Goal: Task Accomplishment & Management: Use online tool/utility

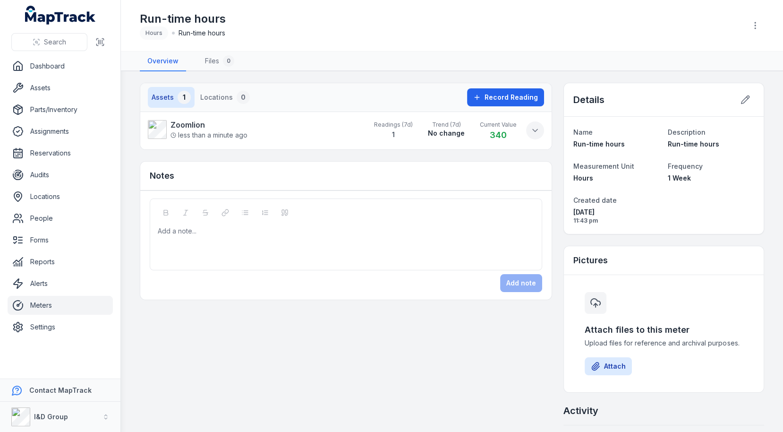
click at [530, 132] on button at bounding box center [535, 130] width 18 height 18
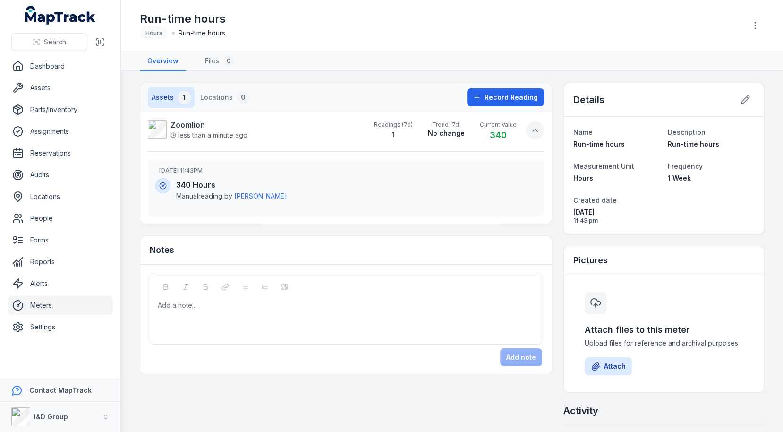
click at [535, 133] on icon at bounding box center [534, 130] width 9 height 9
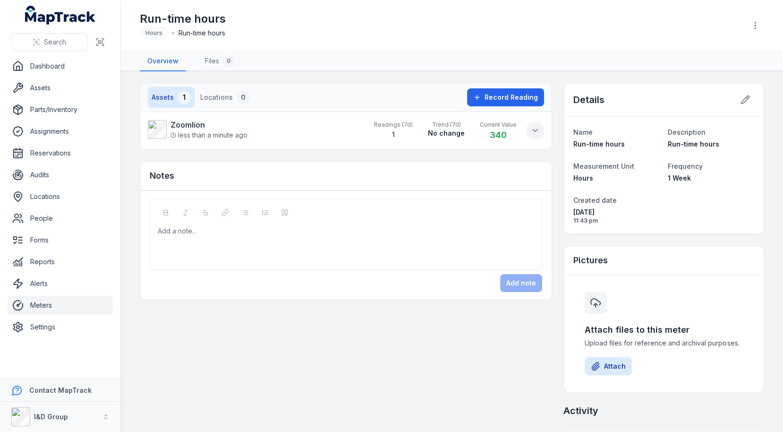
click at [534, 129] on icon at bounding box center [535, 130] width 5 height 2
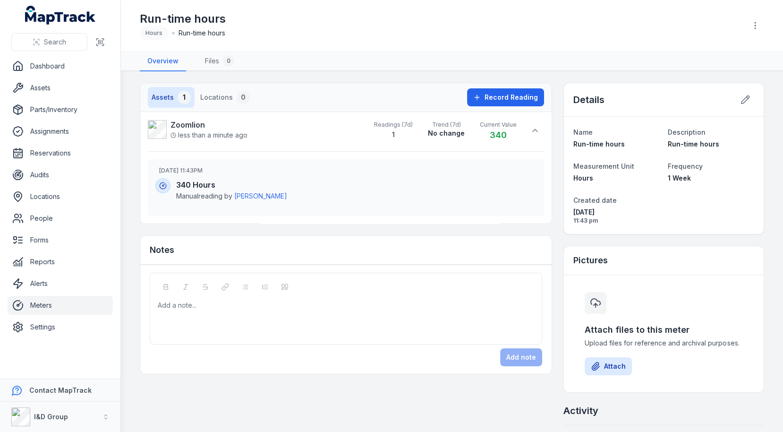
click at [458, 94] on nav "Assets 1 Locations 0" at bounding box center [306, 97] width 316 height 21
click at [508, 103] on button "Record Reading" at bounding box center [505, 97] width 77 height 18
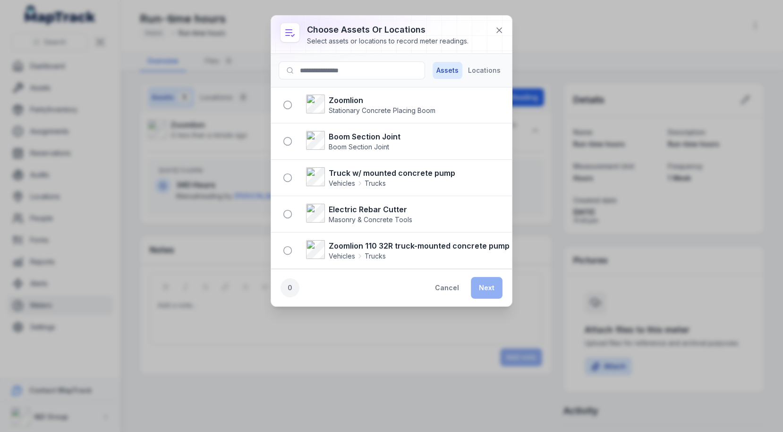
scroll to position [171, 0]
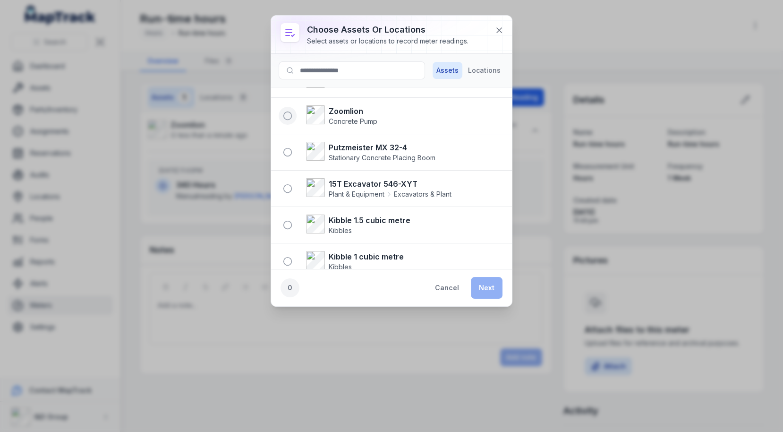
click at [285, 117] on icon "button" at bounding box center [287, 115] width 9 height 9
click at [489, 286] on button "Next" at bounding box center [487, 288] width 32 height 22
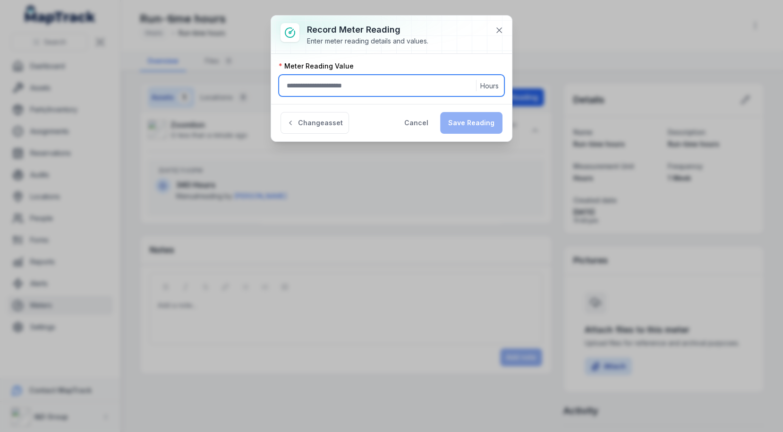
click at [353, 90] on input ":r1gp:-form-item-label" at bounding box center [392, 86] width 226 height 22
type input "***"
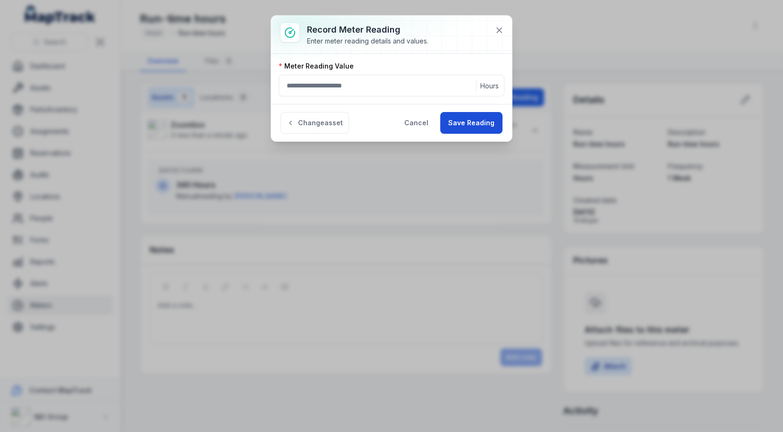
click at [476, 120] on button "Save Reading" at bounding box center [471, 123] width 62 height 22
